Goal: Task Accomplishment & Management: Use online tool/utility

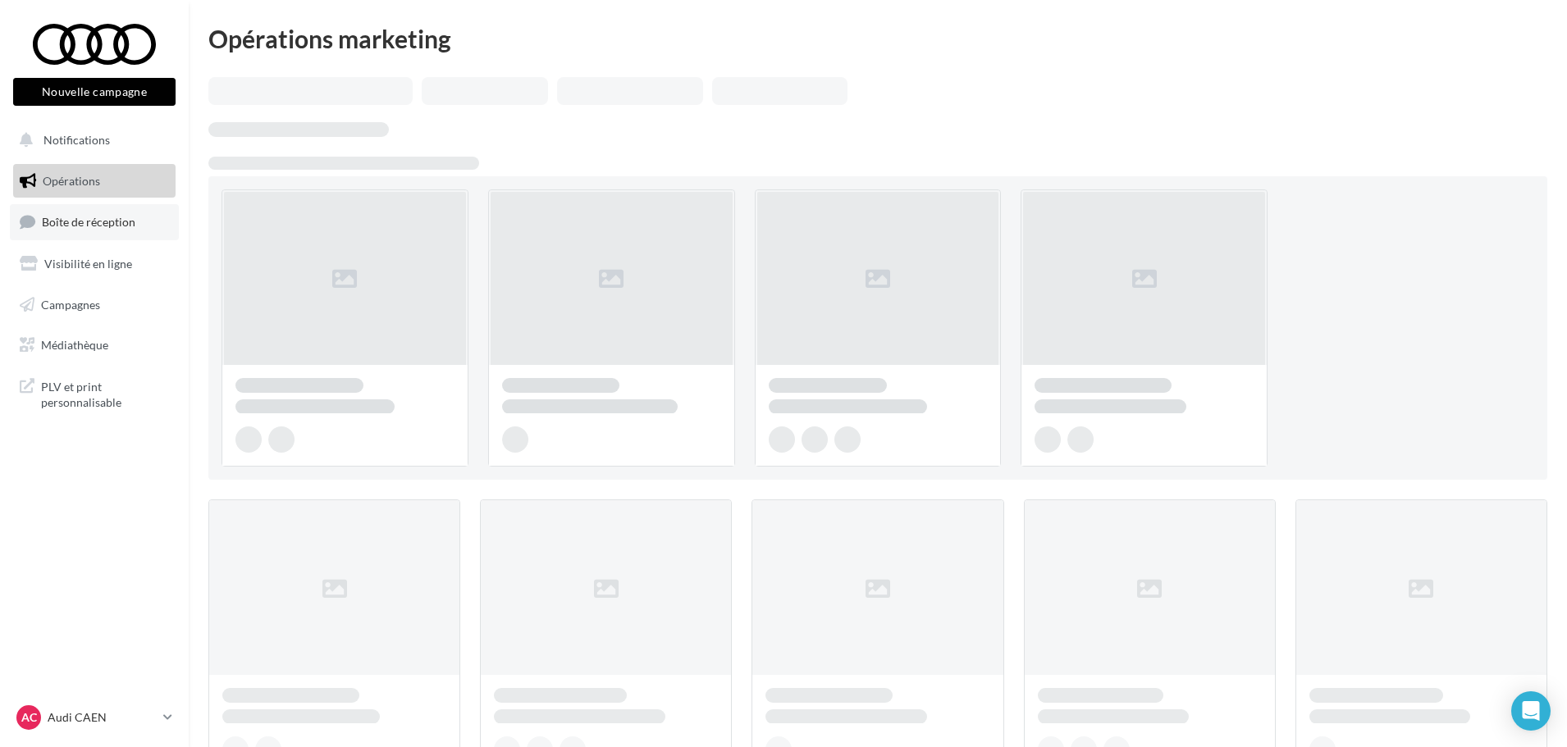
click at [106, 230] on link "Boîte de réception" at bounding box center [94, 221] width 169 height 35
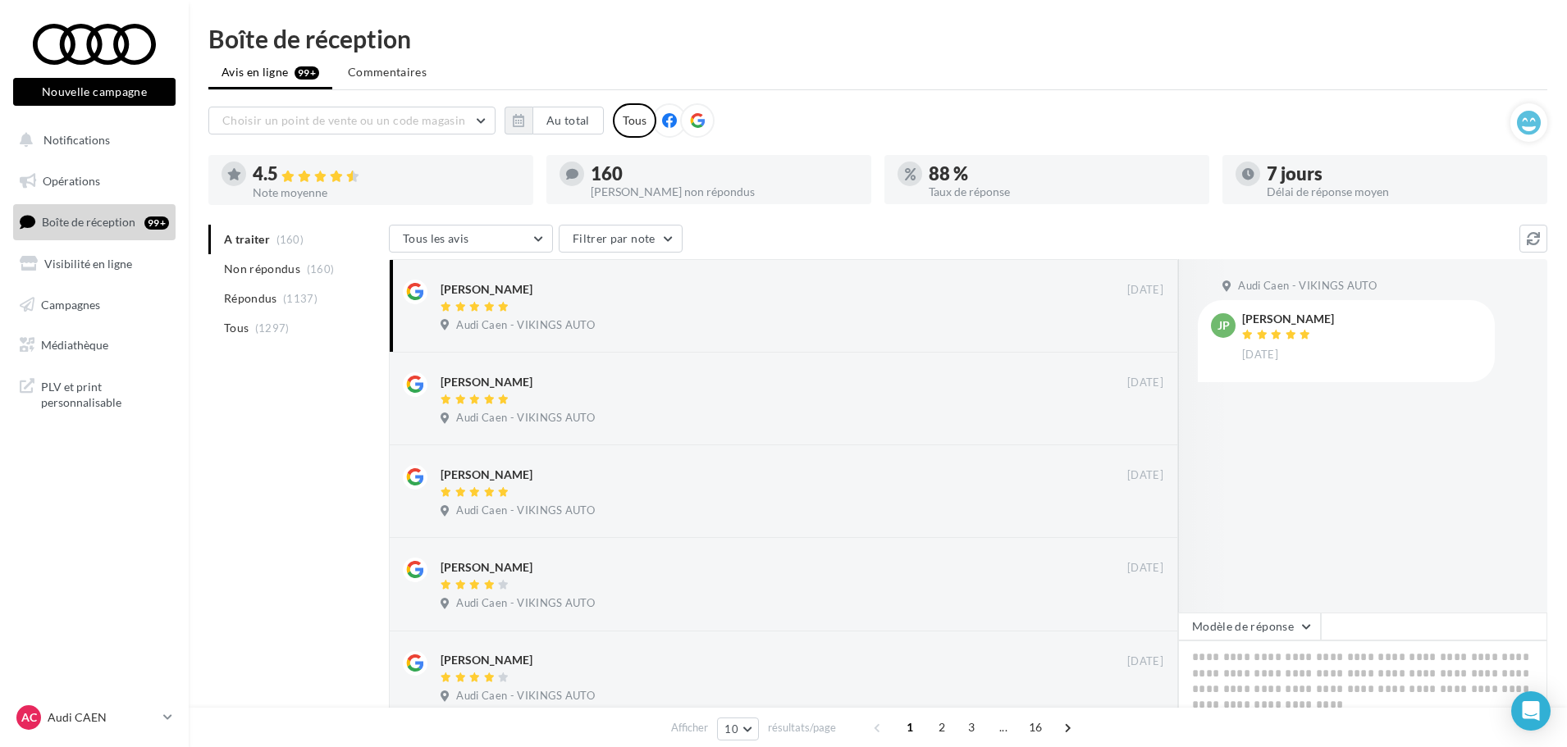
click at [64, 700] on nav "Nouvelle campagne Nouvelle campagne Notifications Opérations Boîte de réception…" at bounding box center [94, 373] width 189 height 747
click at [81, 715] on p "Audi CAEN" at bounding box center [102, 718] width 109 height 16
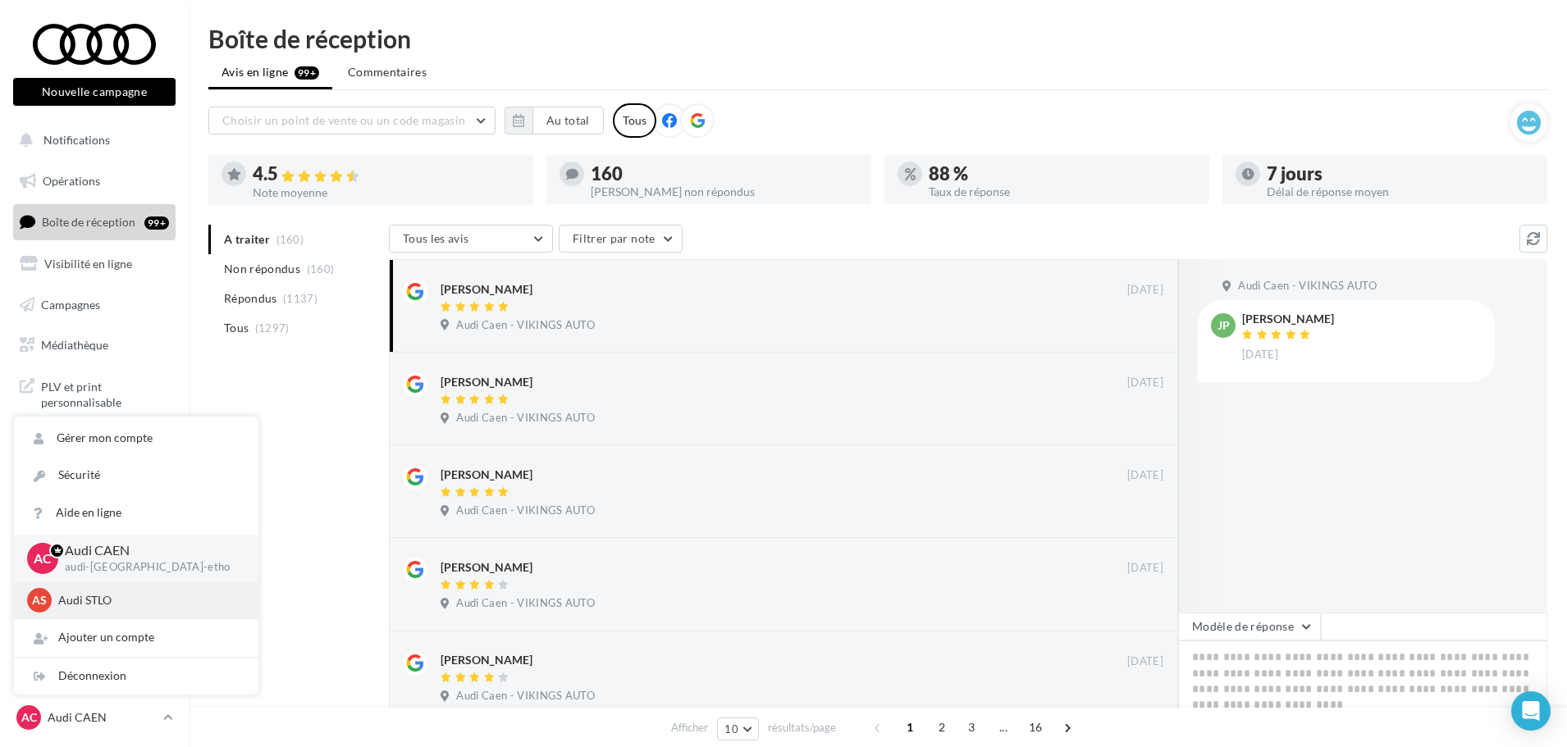
click at [110, 595] on p "Audi STLO" at bounding box center [148, 600] width 180 height 16
